Goal: Obtain resource: Obtain resource

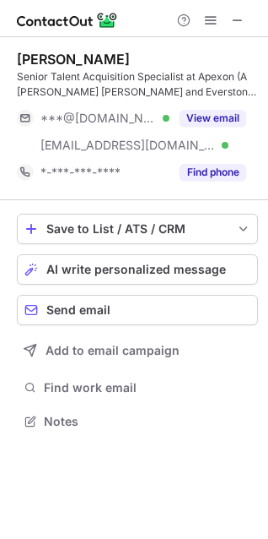
scroll to position [409, 268]
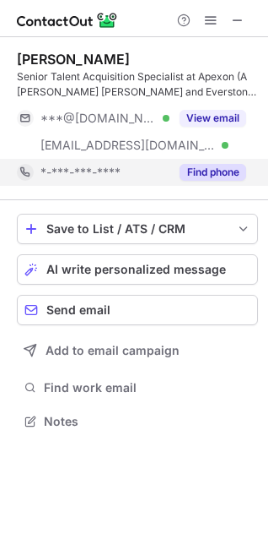
click at [225, 172] on button "Find phone" at bounding box center [213, 172] width 67 height 17
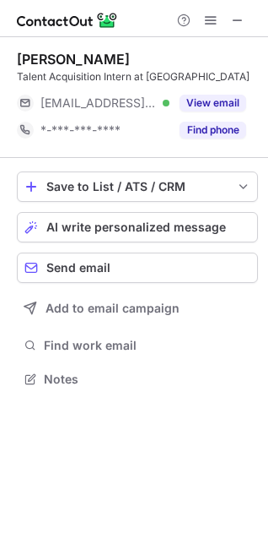
scroll to position [8, 8]
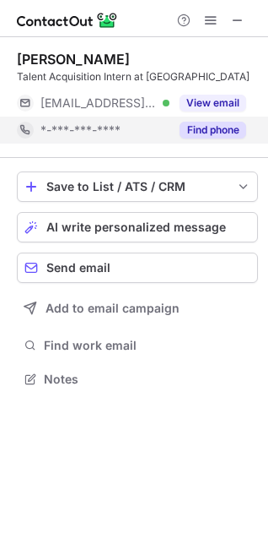
click at [214, 126] on button "Find phone" at bounding box center [213, 130] width 67 height 17
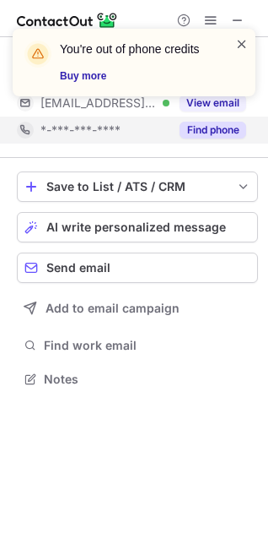
click at [240, 43] on span at bounding box center [243, 43] width 14 height 17
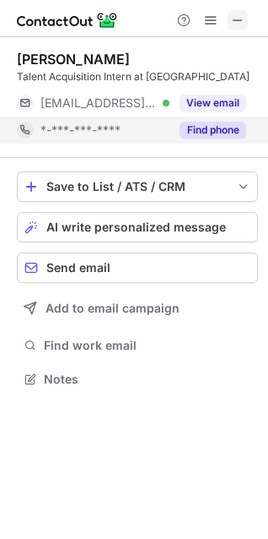
click at [232, 19] on span at bounding box center [238, 21] width 14 height 14
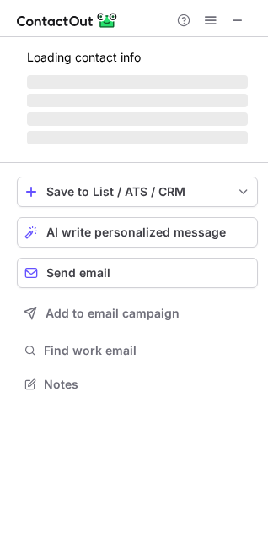
scroll to position [382, 268]
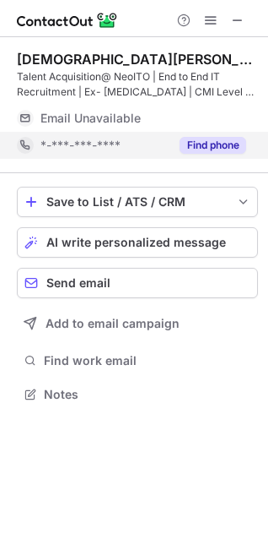
click at [225, 138] on button "Find phone" at bounding box center [213, 145] width 67 height 17
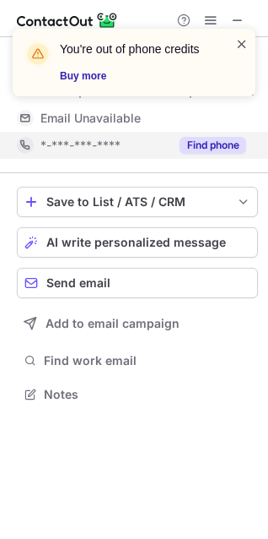
click at [241, 44] on span at bounding box center [243, 43] width 14 height 17
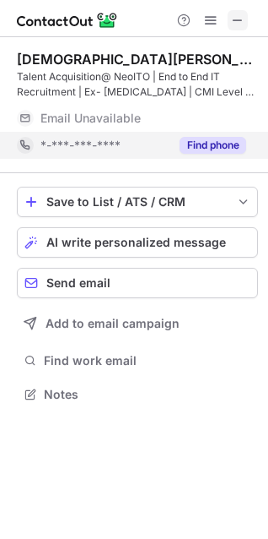
click at [236, 20] on span at bounding box center [238, 21] width 14 height 14
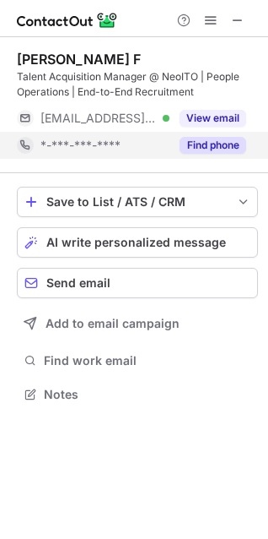
click at [225, 146] on button "Find phone" at bounding box center [213, 145] width 67 height 17
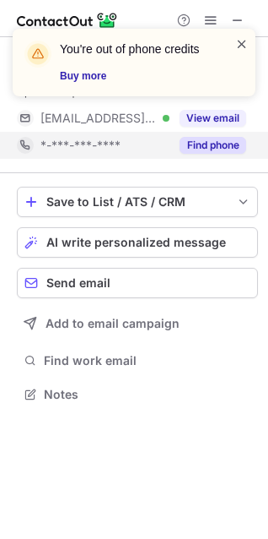
click at [242, 38] on span at bounding box center [243, 43] width 14 height 17
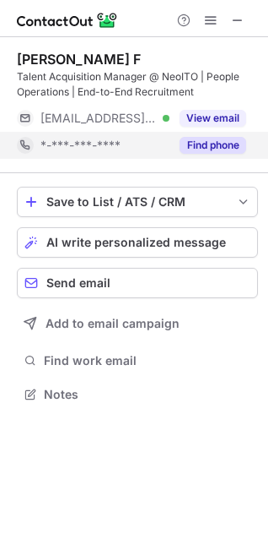
click at [236, 18] on div "You're out of phone credits Buy more" at bounding box center [134, 29] width 270 height 34
click at [233, 19] on span at bounding box center [238, 21] width 14 height 14
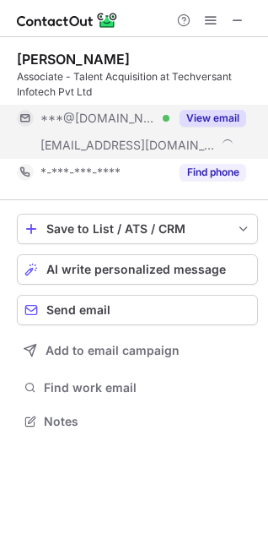
scroll to position [409, 268]
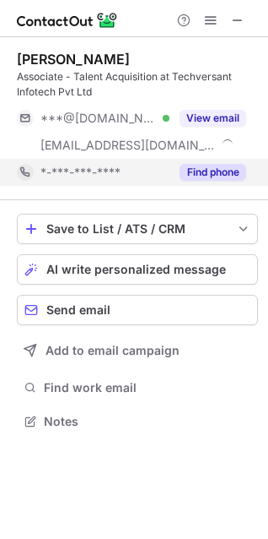
click at [223, 174] on button "Find phone" at bounding box center [213, 172] width 67 height 17
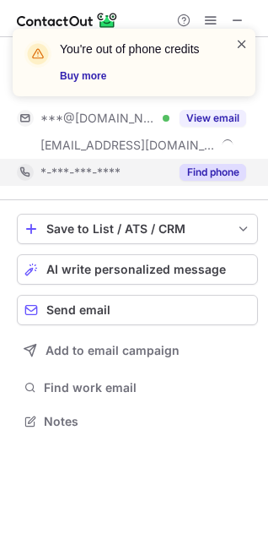
click at [239, 42] on span at bounding box center [243, 43] width 14 height 17
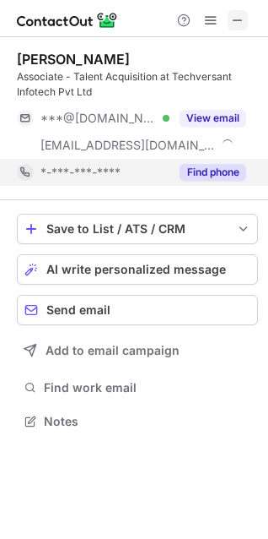
click at [241, 14] on span at bounding box center [238, 21] width 14 height 14
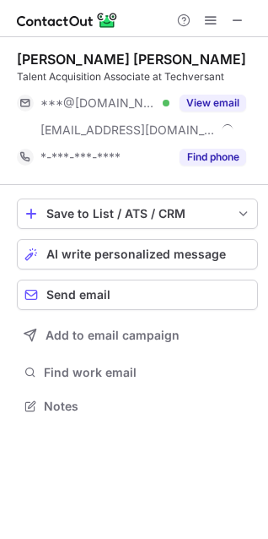
scroll to position [393, 268]
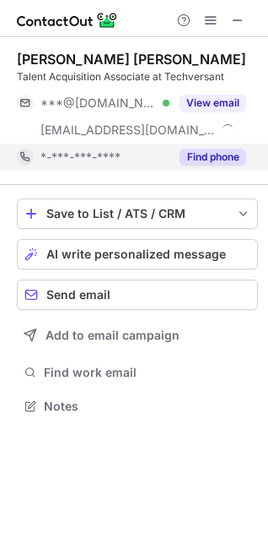
click at [222, 159] on button "Find phone" at bounding box center [213, 157] width 67 height 17
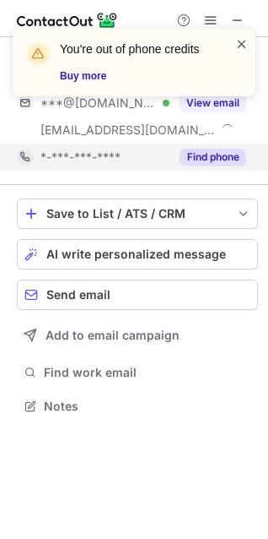
click at [244, 41] on span at bounding box center [243, 43] width 14 height 17
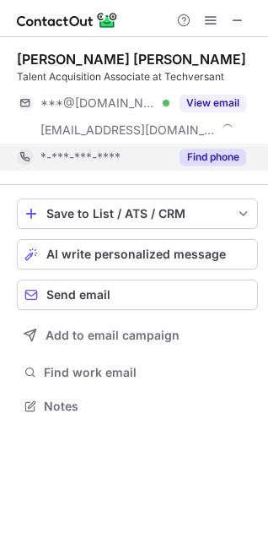
click at [203, 155] on button "Find phone" at bounding box center [213, 157] width 67 height 17
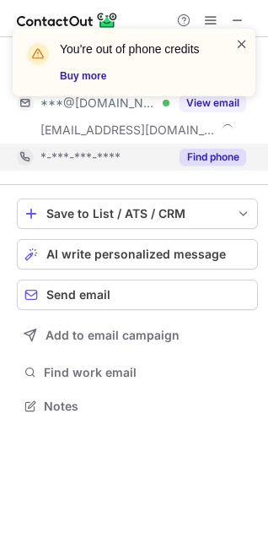
click at [242, 44] on span at bounding box center [243, 43] width 14 height 17
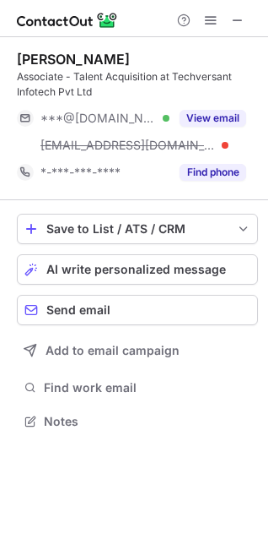
scroll to position [409, 268]
